Goal: Communication & Community: Answer question/provide support

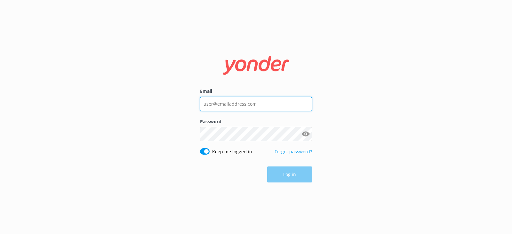
type input "[PERSON_NAME][EMAIL_ADDRESS][DOMAIN_NAME]"
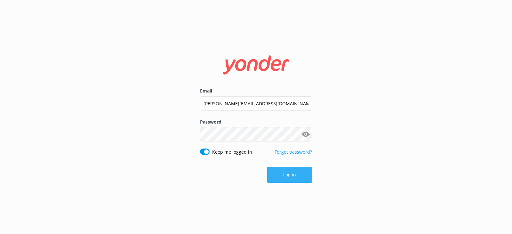
click at [306, 176] on button "Log in" at bounding box center [289, 175] width 45 height 16
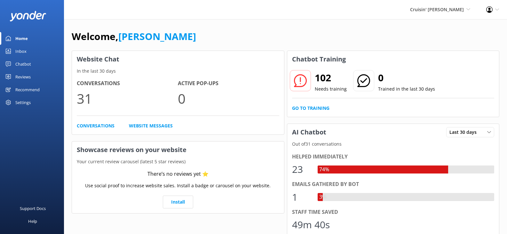
click at [24, 51] on div "Inbox" at bounding box center [20, 51] width 11 height 13
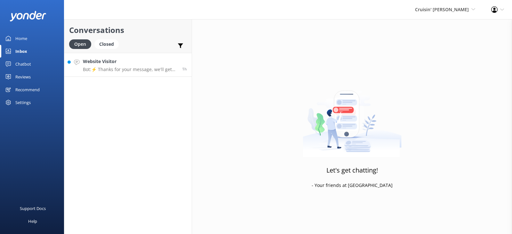
click at [135, 67] on p "Bot: ⚡ Thanks for your message, we'll get back to you as soon as we can. You're…" at bounding box center [130, 70] width 94 height 6
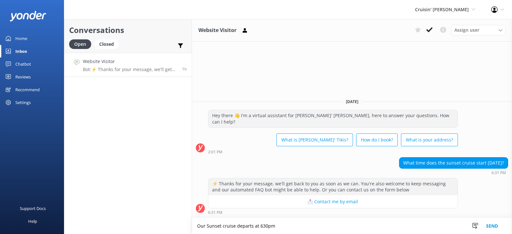
type textarea "Our Sunset cruise departs at 630pm"
click at [488, 224] on button "Send" at bounding box center [492, 226] width 24 height 16
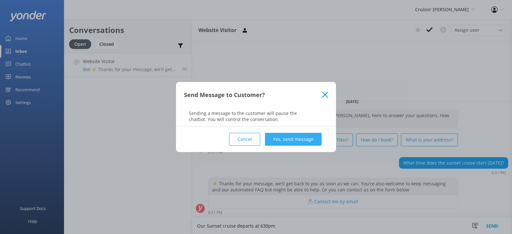
click at [288, 138] on button "Yes, send message" at bounding box center [293, 139] width 57 height 13
